Goal: Task Accomplishment & Management: Use online tool/utility

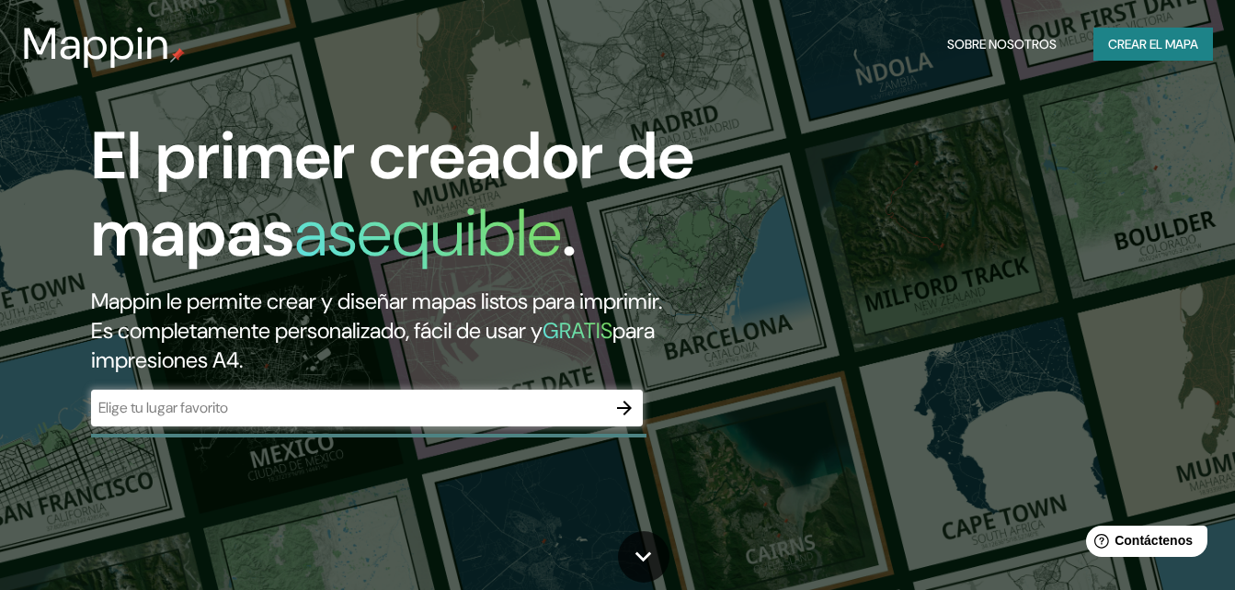
click at [371, 416] on input "text" at bounding box center [348, 407] width 515 height 21
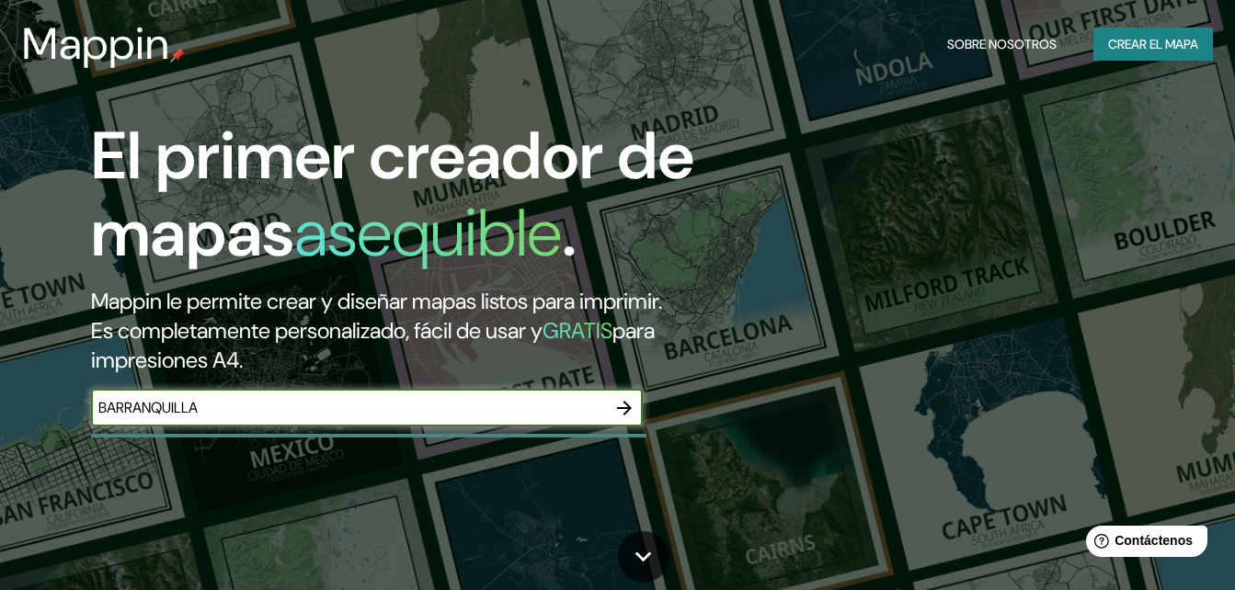
type input "BARRANQUILLA"
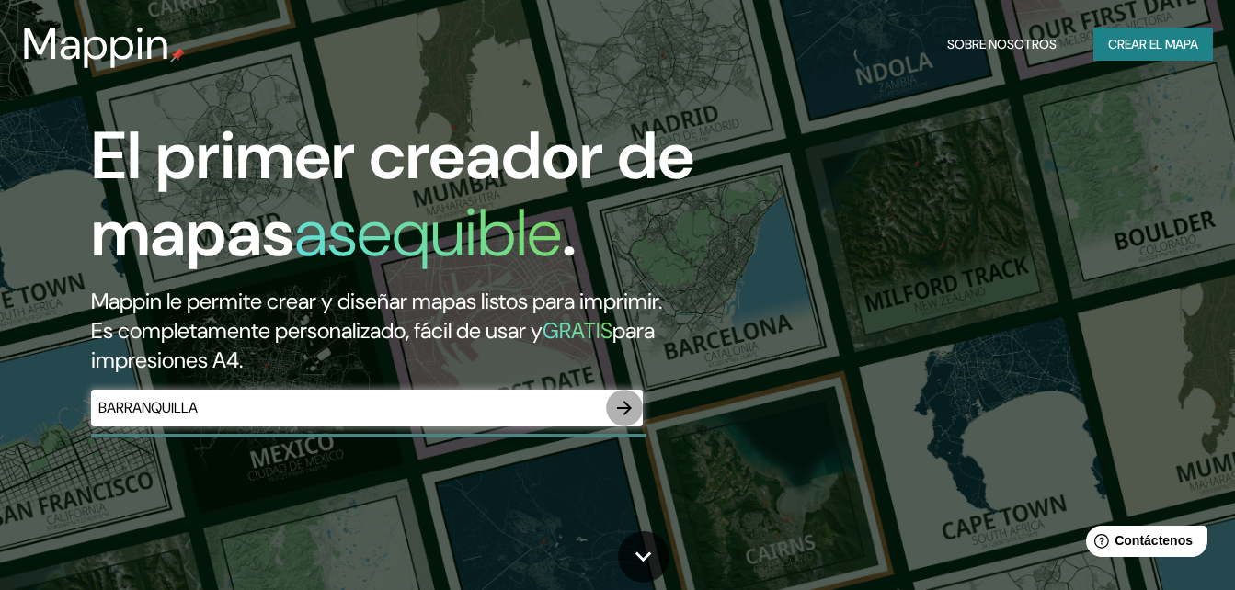
click at [640, 408] on button "button" at bounding box center [624, 408] width 37 height 37
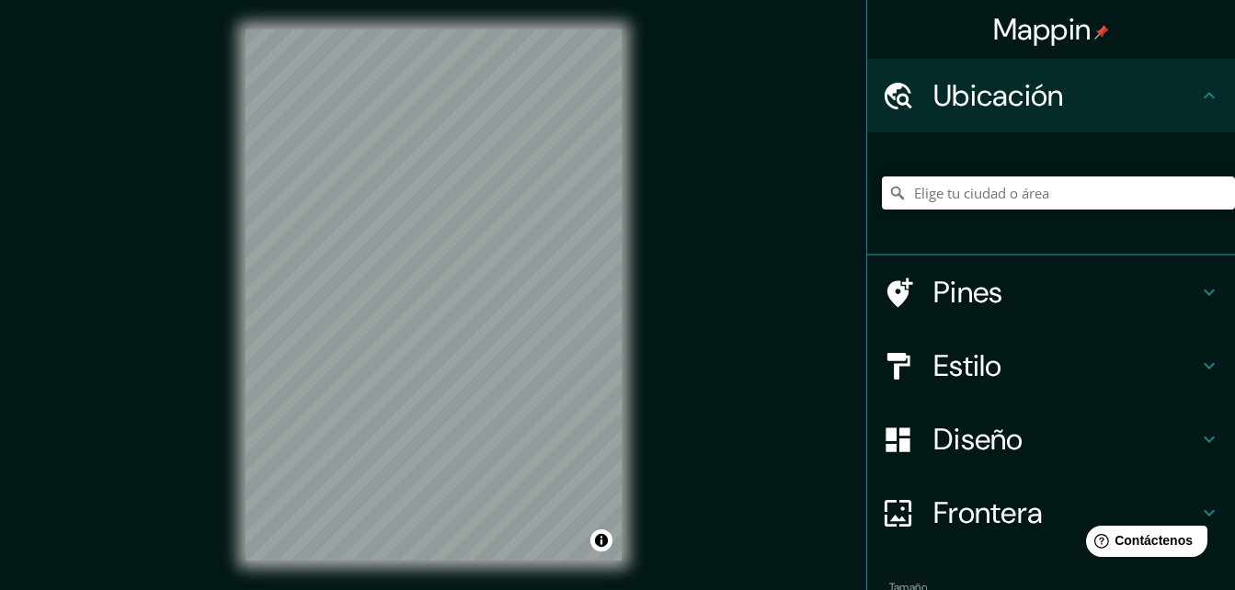
click at [699, 176] on div "Mappin Ubicación Pines Estilo Diseño Frontera Elige un borde. Sugerencia : pued…" at bounding box center [617, 310] width 1235 height 620
click at [516, 214] on div "© Mapbox © OpenStreetMap Improve this map" at bounding box center [433, 295] width 435 height 590
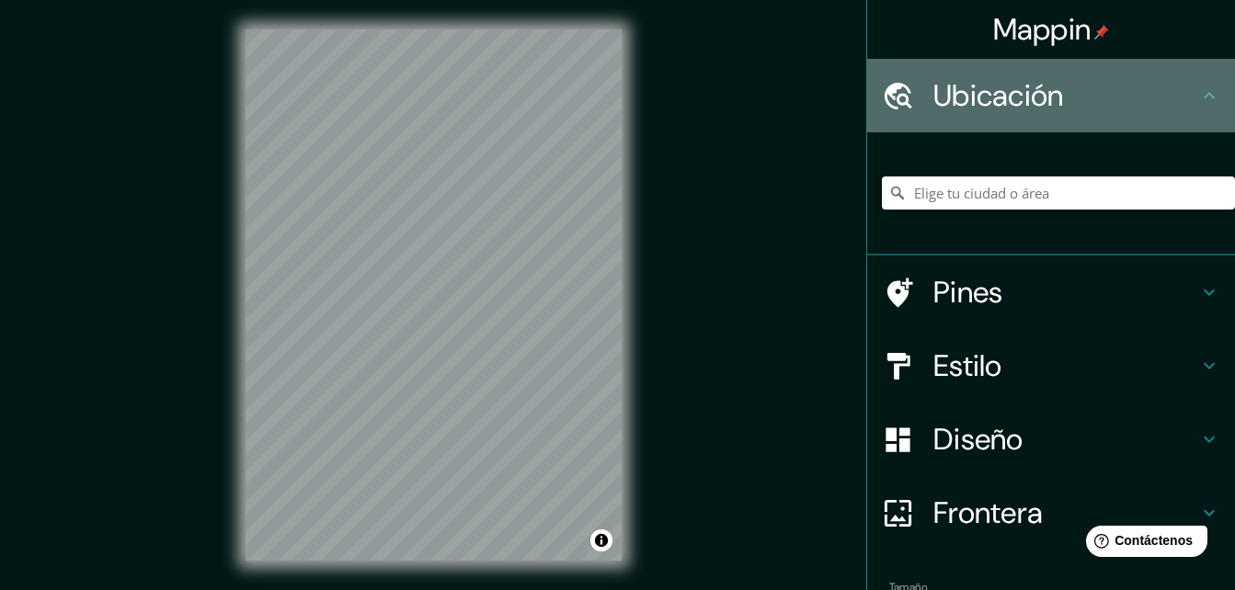
click at [1186, 78] on div "Ubicación" at bounding box center [1051, 96] width 368 height 74
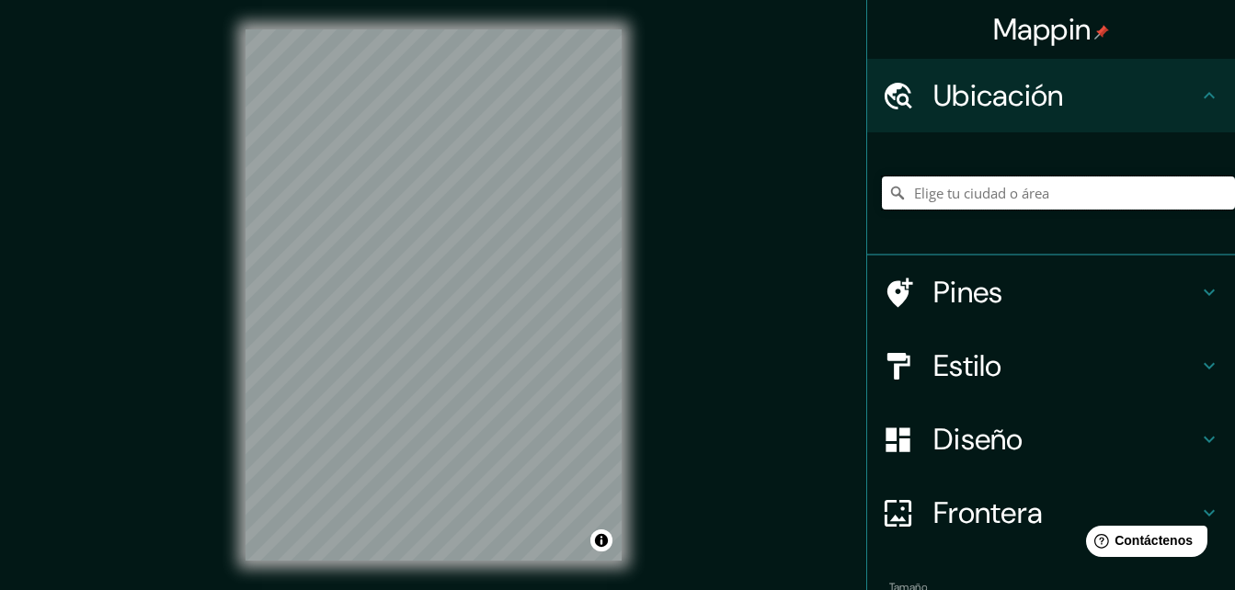
click at [1067, 199] on input "Elige tu ciudad o área" at bounding box center [1058, 193] width 353 height 33
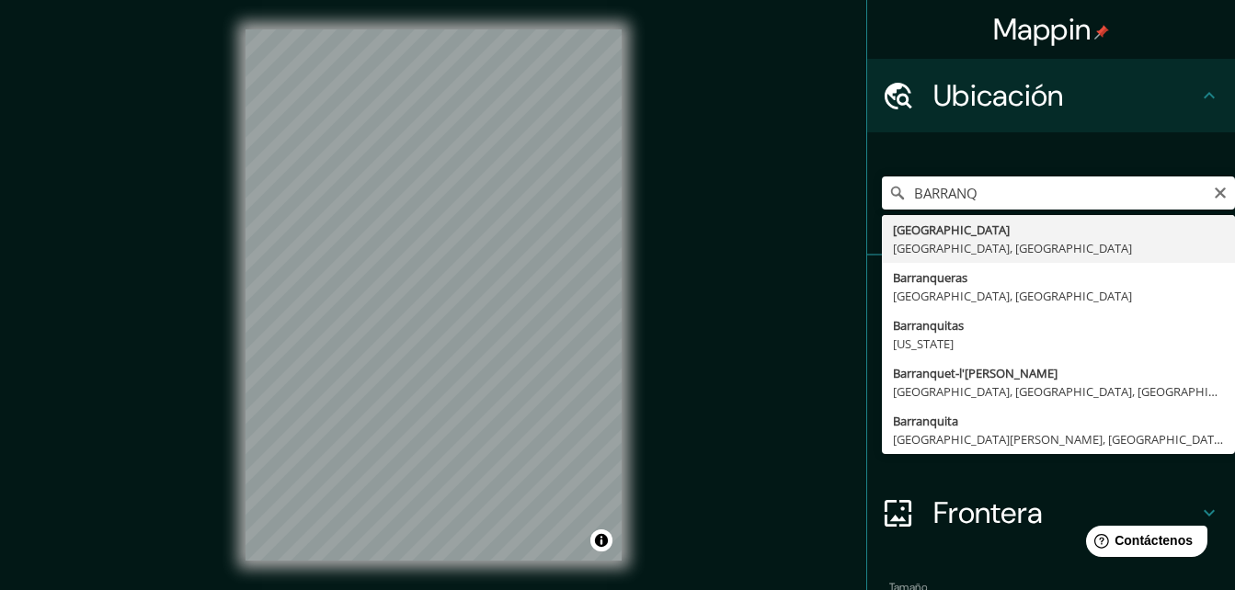
type input "[GEOGRAPHIC_DATA], [GEOGRAPHIC_DATA], [GEOGRAPHIC_DATA]"
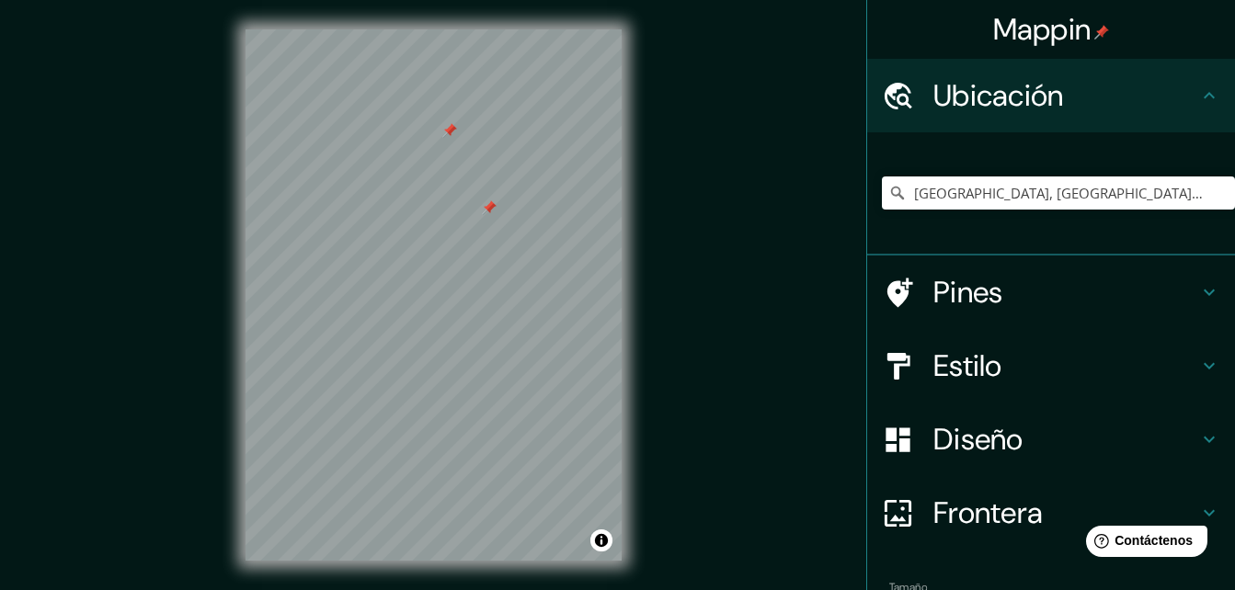
click at [981, 286] on h4 "Pines" at bounding box center [1065, 292] width 265 height 37
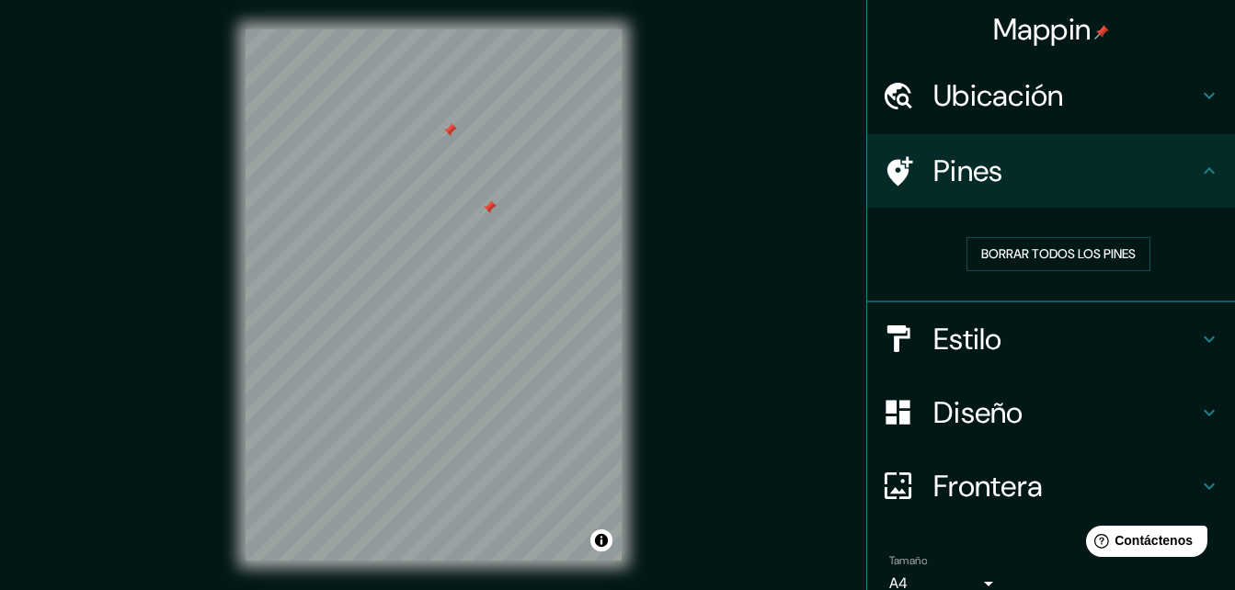
click at [1153, 154] on h4 "Pines" at bounding box center [1065, 171] width 265 height 37
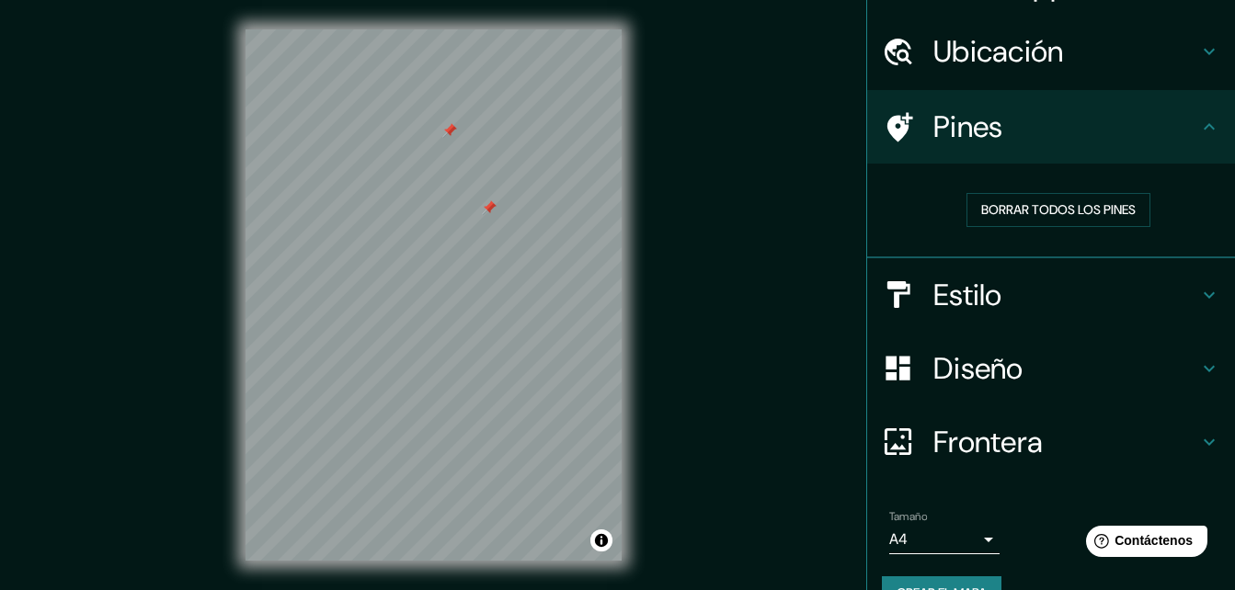
scroll to position [86, 0]
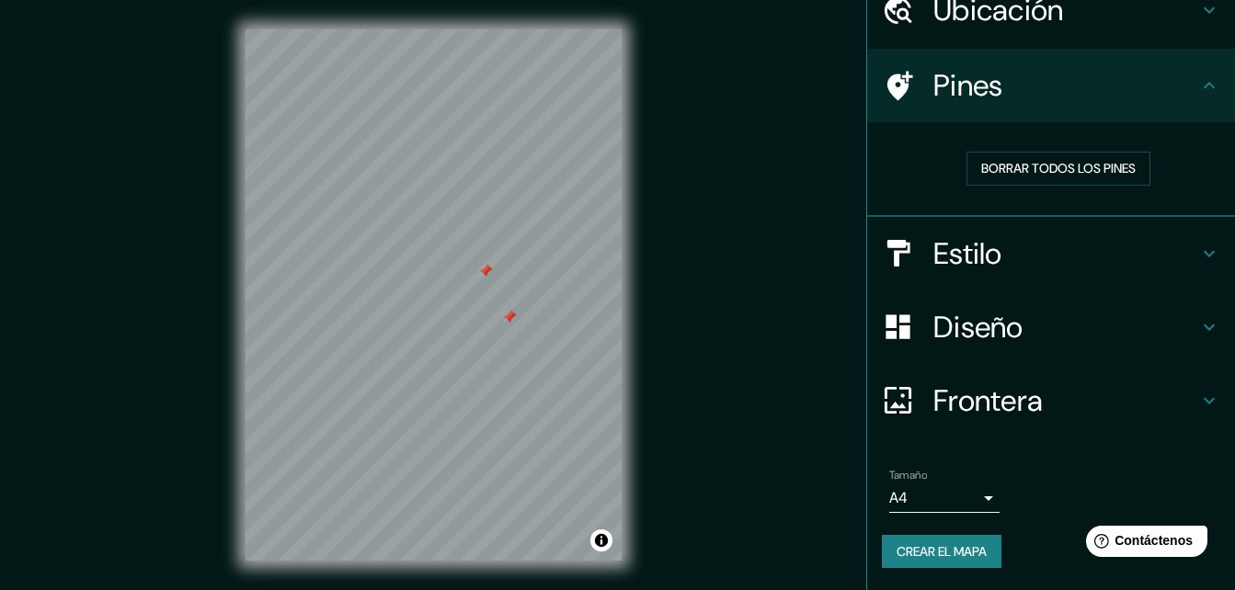
click at [511, 315] on div at bounding box center [509, 317] width 15 height 15
click at [910, 545] on font "Crear el mapa" at bounding box center [941, 552] width 90 height 23
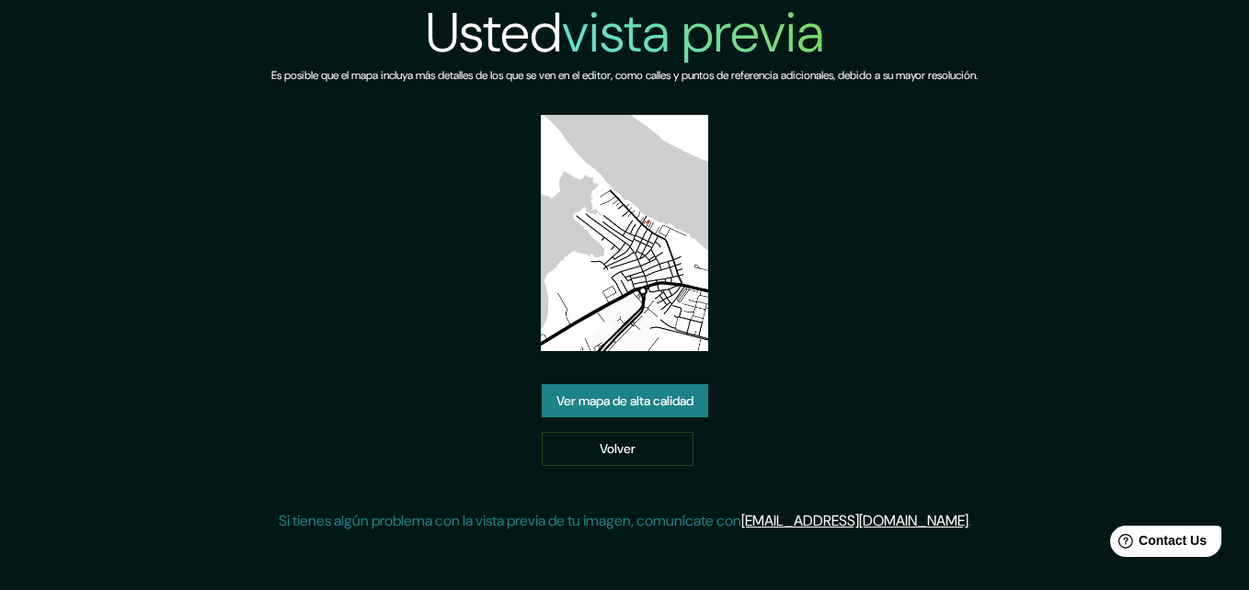
click at [652, 413] on link "Ver mapa de alta calidad" at bounding box center [625, 401] width 166 height 34
